Goal: Find specific page/section: Find specific page/section

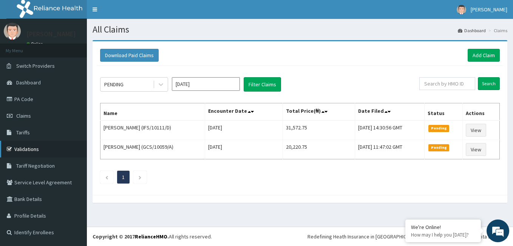
click at [28, 145] on link "Validations" at bounding box center [43, 149] width 87 height 17
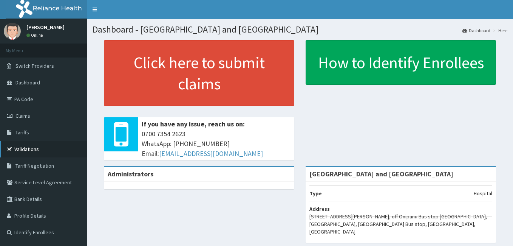
click at [24, 148] on link "Validations" at bounding box center [43, 149] width 87 height 17
